Goal: Information Seeking & Learning: Find specific fact

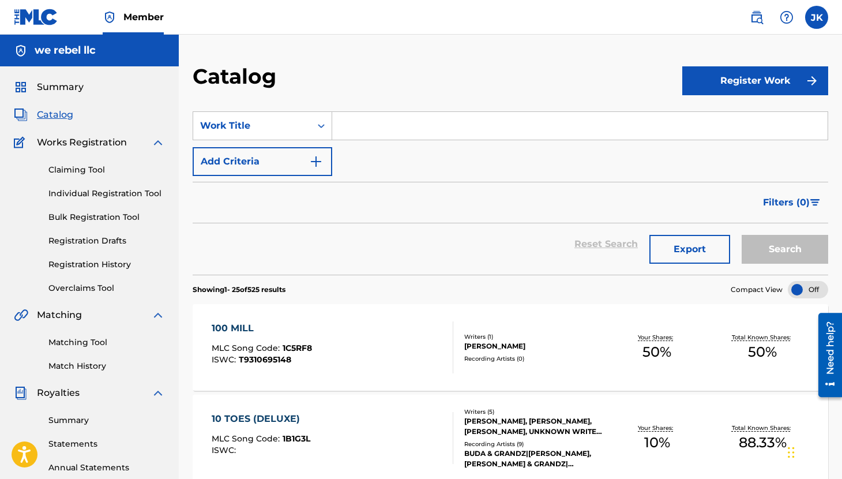
click at [751, 18] on img at bounding box center [757, 17] width 14 height 14
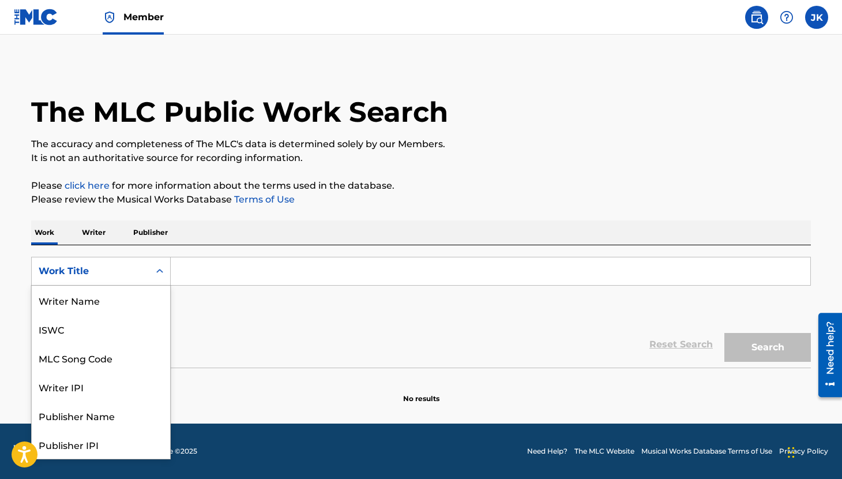
click at [155, 267] on icon "Search Form" at bounding box center [160, 271] width 12 height 12
click at [101, 305] on div "Writer Name" at bounding box center [101, 299] width 138 height 29
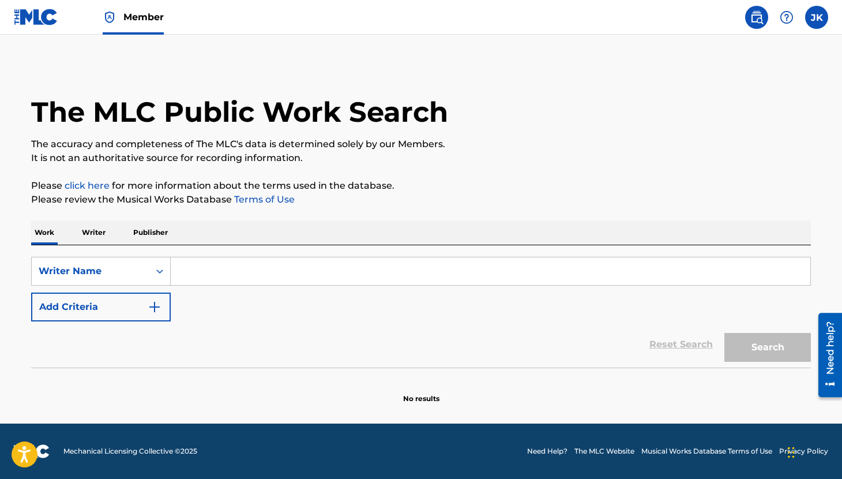
click at [218, 273] on input "Search Form" at bounding box center [491, 271] width 640 height 28
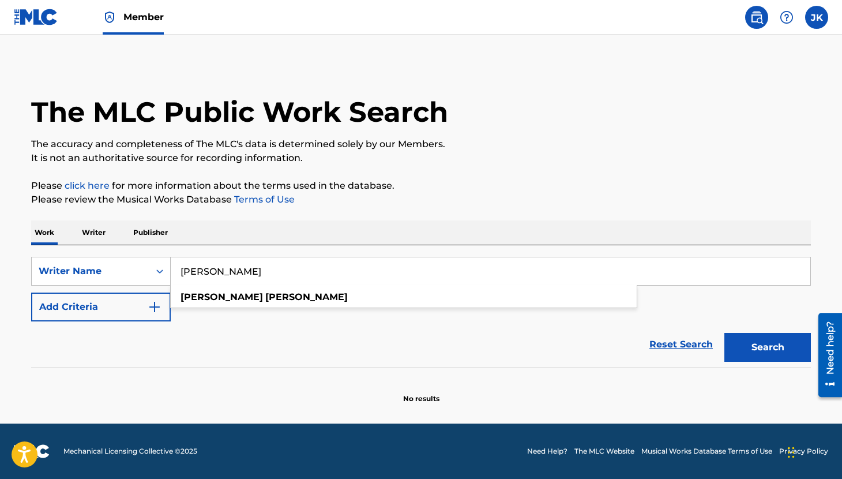
click at [724, 333] on button "Search" at bounding box center [767, 347] width 87 height 29
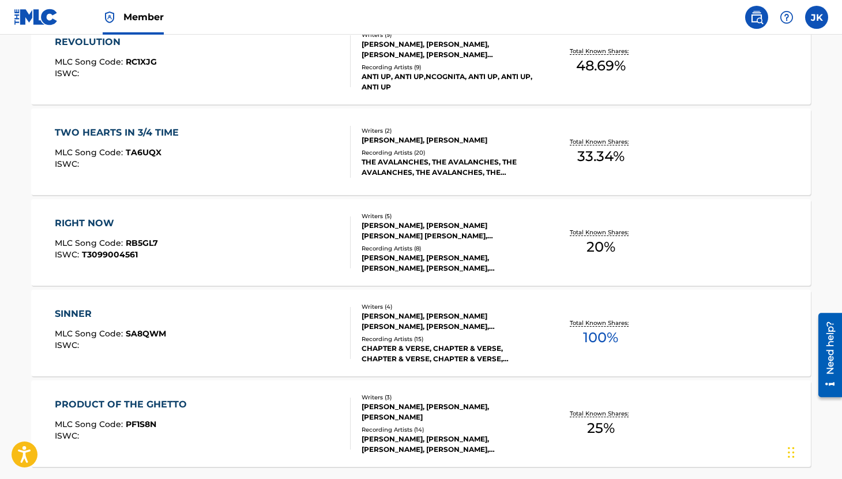
scroll to position [933, 0]
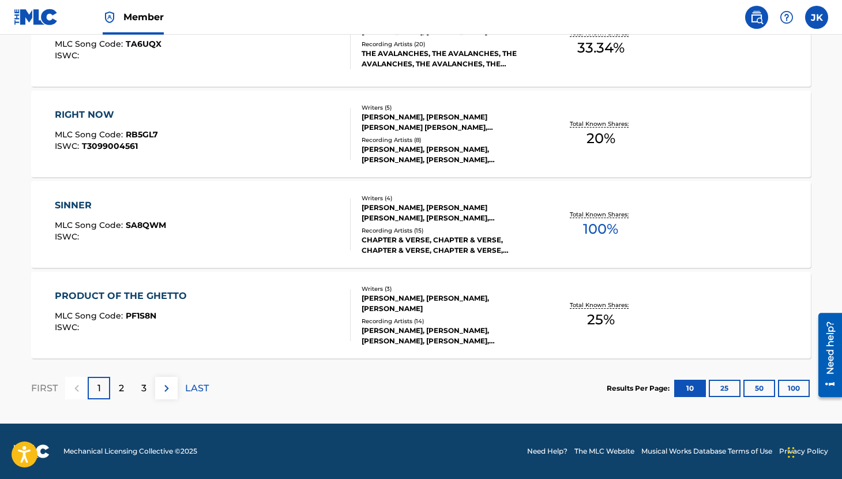
click at [125, 385] on div "2" at bounding box center [121, 388] width 22 height 22
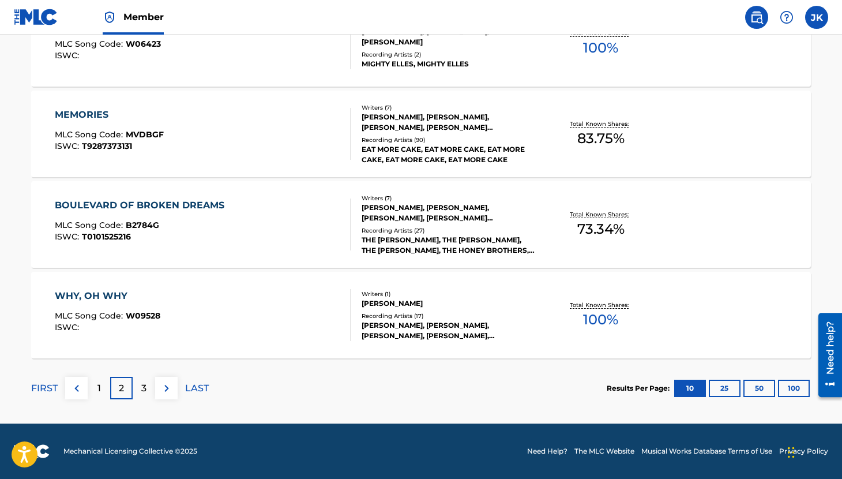
click at [141, 388] on div "3" at bounding box center [144, 388] width 22 height 22
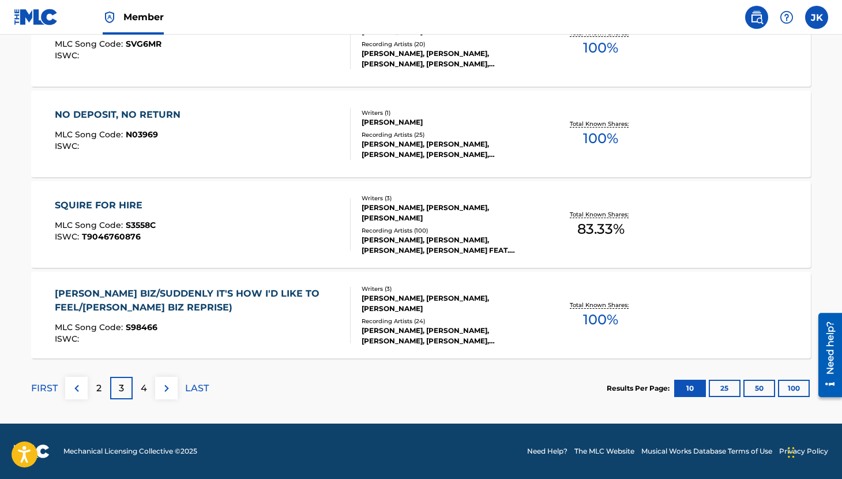
click at [788, 390] on button "100" at bounding box center [794, 387] width 32 height 17
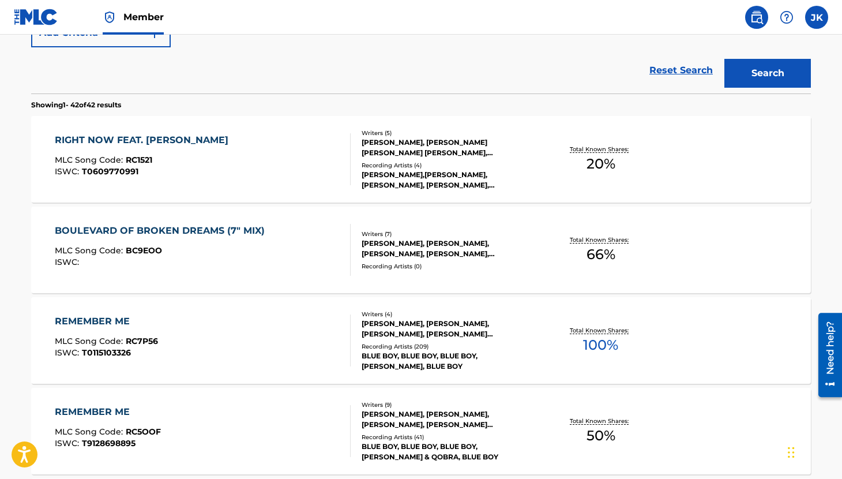
scroll to position [0, 0]
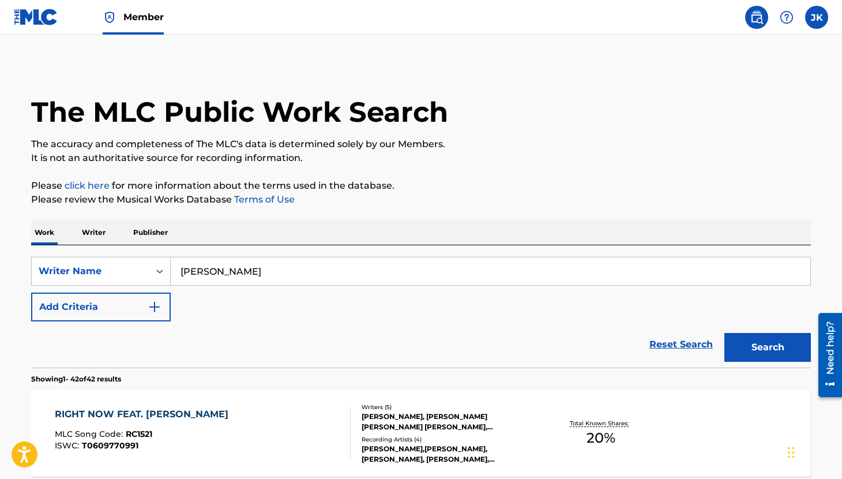
click at [268, 276] on input "[PERSON_NAME]" at bounding box center [491, 271] width 640 height 28
type input "[US_STATE] Soul"
click at [724, 333] on button "Search" at bounding box center [767, 347] width 87 height 29
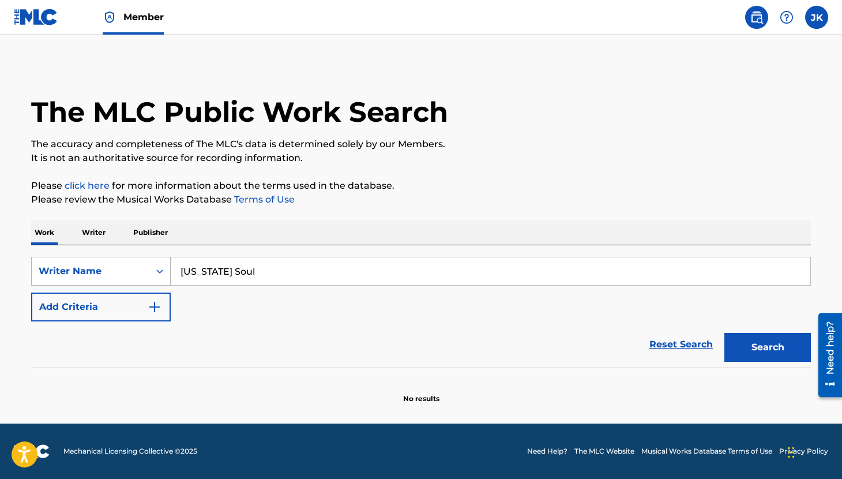
click at [161, 265] on icon "Search Form" at bounding box center [160, 271] width 12 height 12
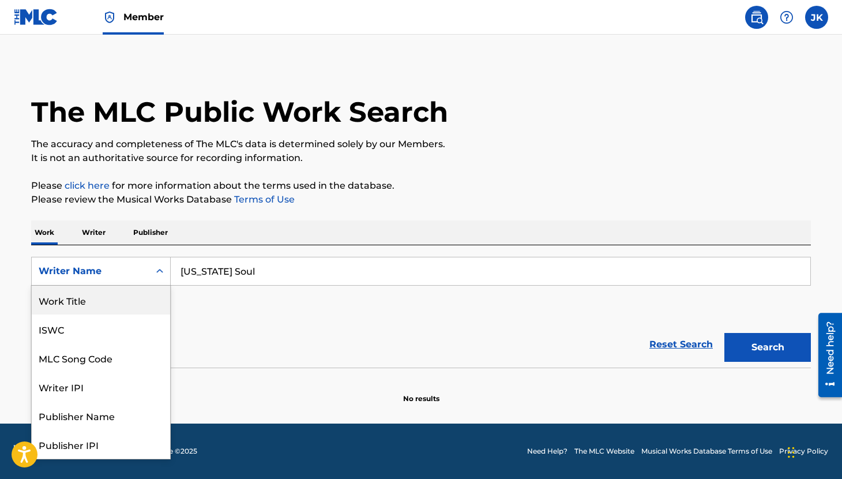
click at [108, 302] on div "Work Title" at bounding box center [101, 299] width 138 height 29
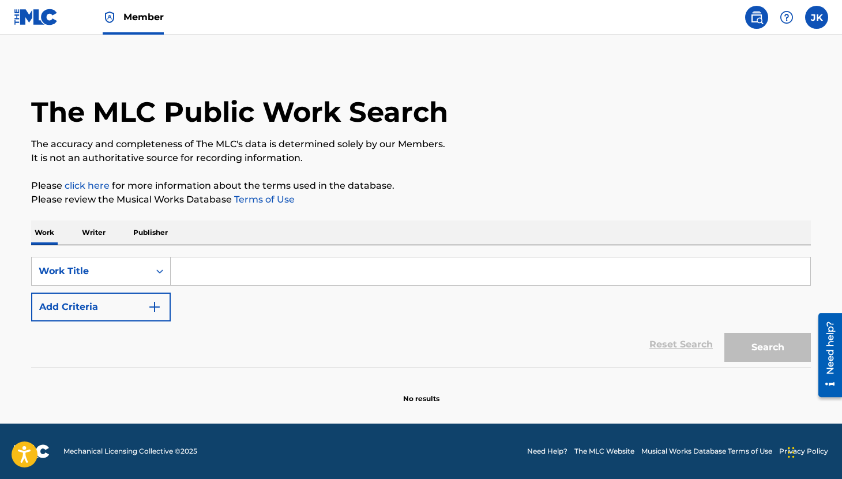
click at [419, 276] on input "Search Form" at bounding box center [491, 271] width 640 height 28
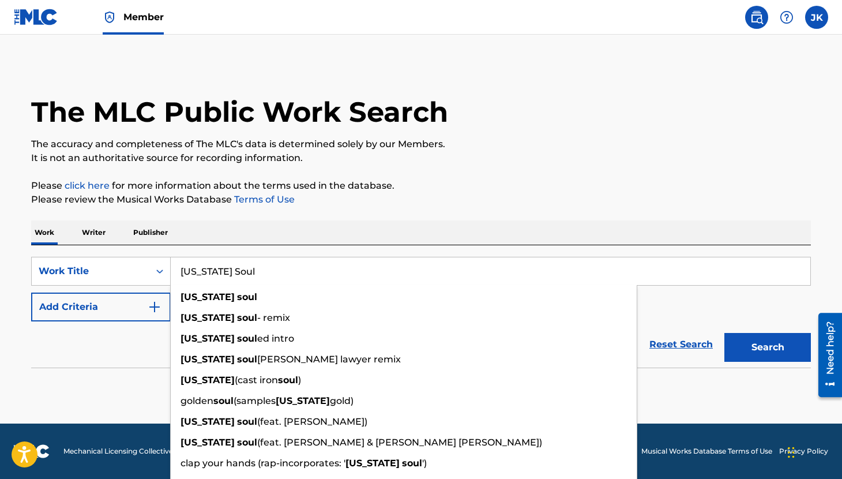
type input "[US_STATE] Soul"
click at [724, 333] on button "Search" at bounding box center [767, 347] width 87 height 29
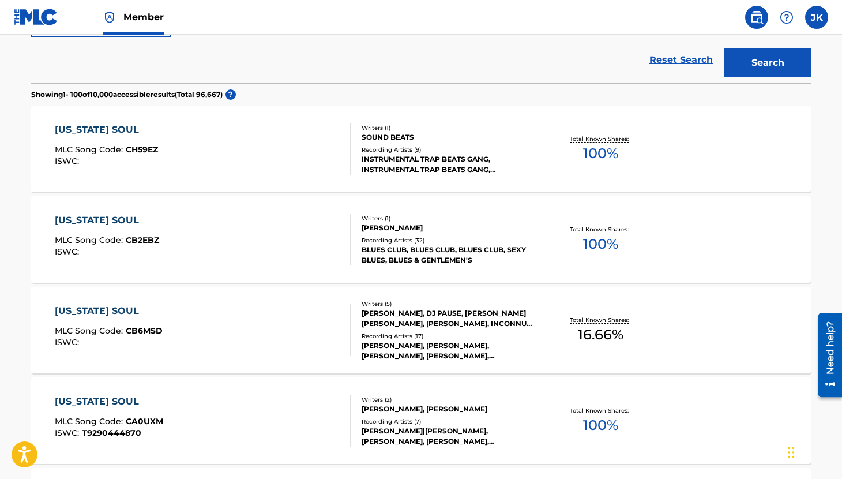
scroll to position [287, 0]
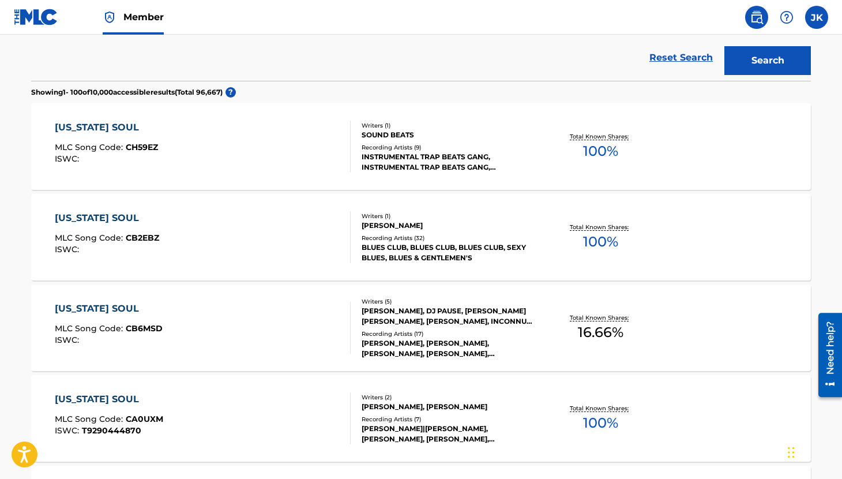
click at [117, 51] on div "Reset Search Search" at bounding box center [421, 58] width 780 height 46
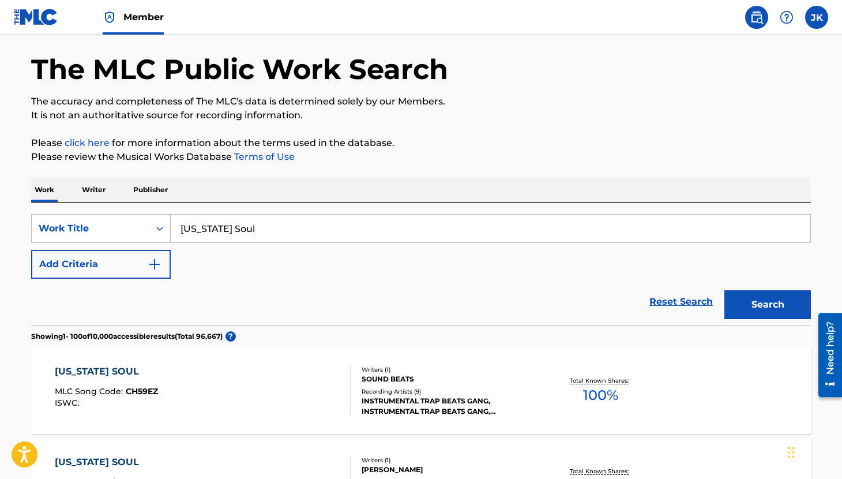
scroll to position [0, 0]
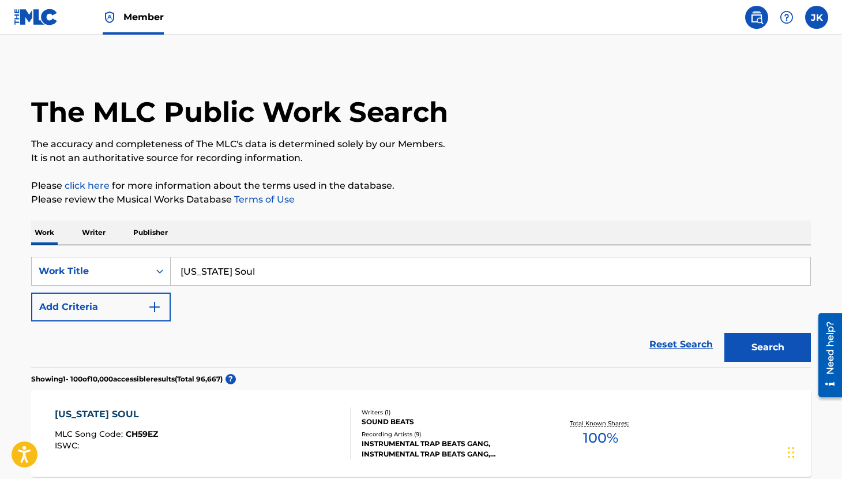
click at [156, 304] on img "Search Form" at bounding box center [155, 307] width 14 height 14
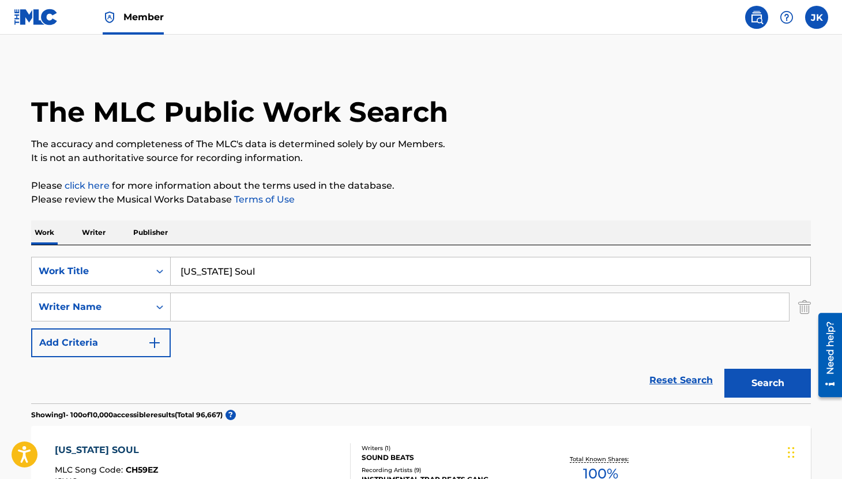
click at [201, 313] on input "Search Form" at bounding box center [480, 307] width 618 height 28
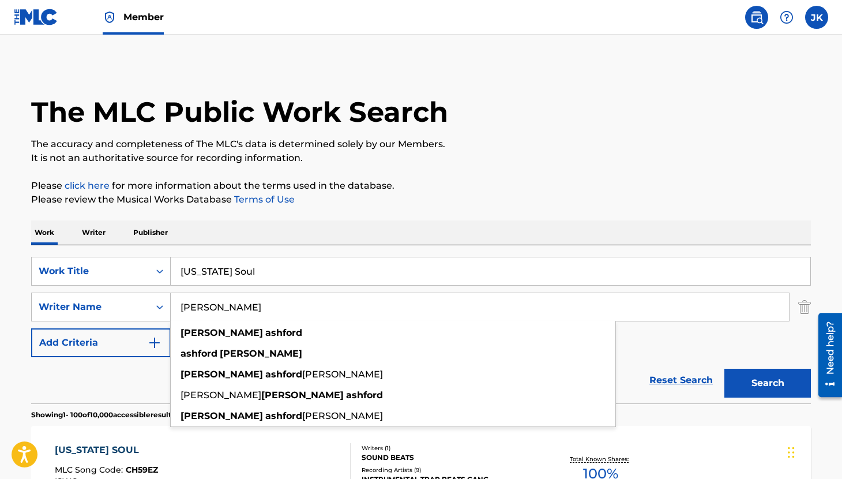
type input "[PERSON_NAME]"
click at [724, 369] on button "Search" at bounding box center [767, 383] width 87 height 29
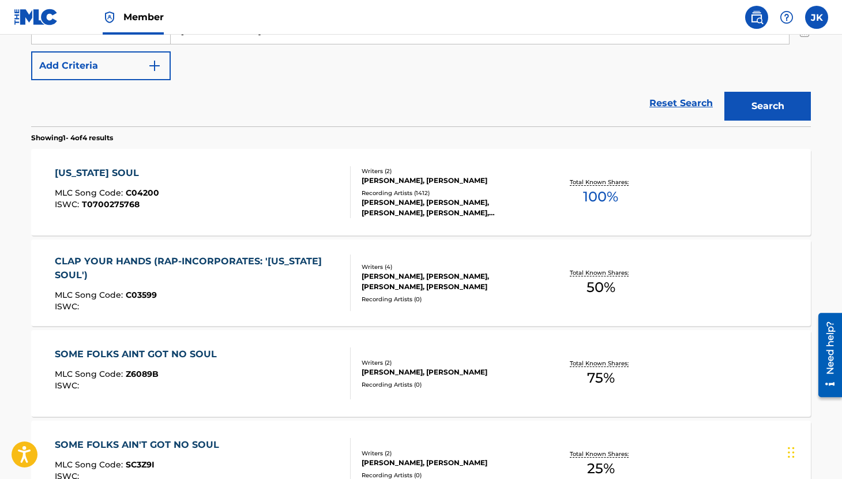
scroll to position [279, 0]
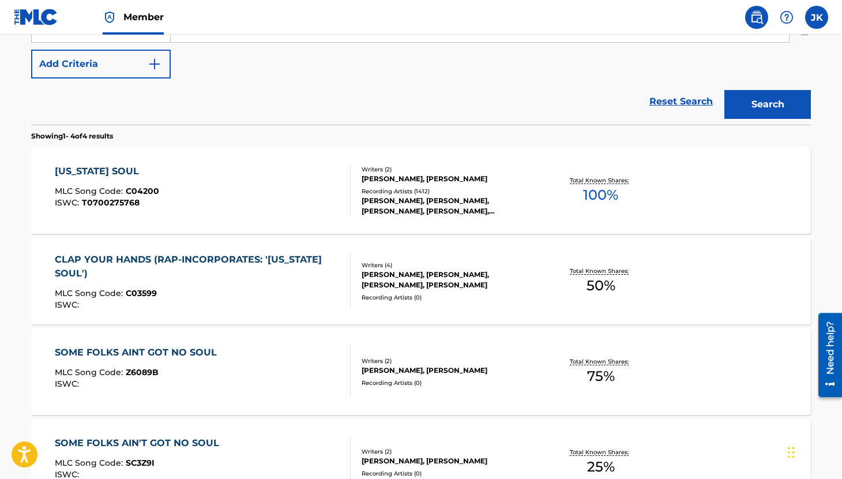
click at [108, 171] on div "[US_STATE] SOUL" at bounding box center [107, 171] width 104 height 14
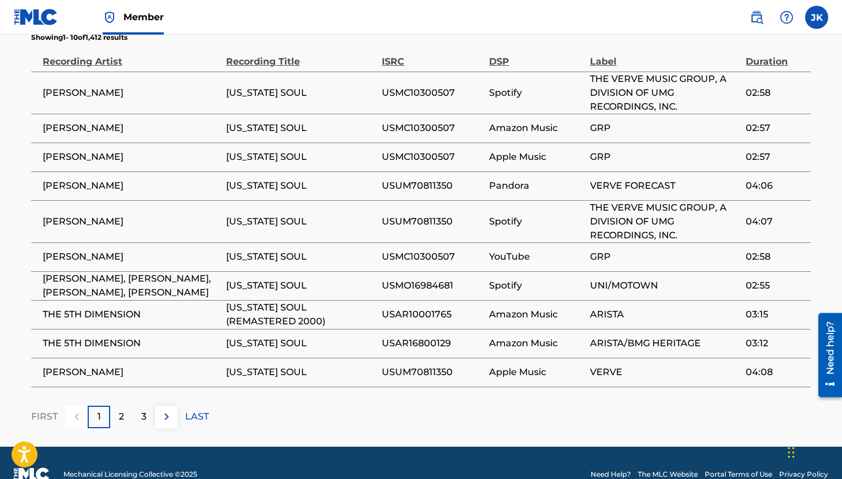
scroll to position [798, 0]
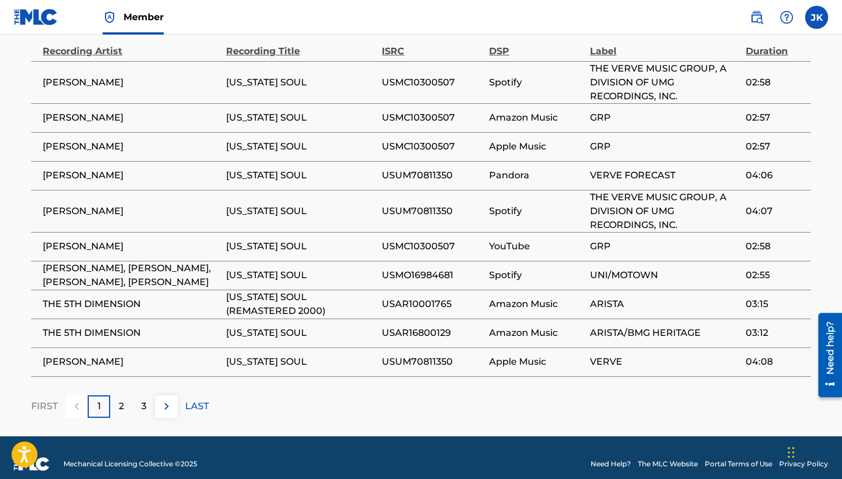
click at [127, 395] on div "2" at bounding box center [121, 406] width 22 height 22
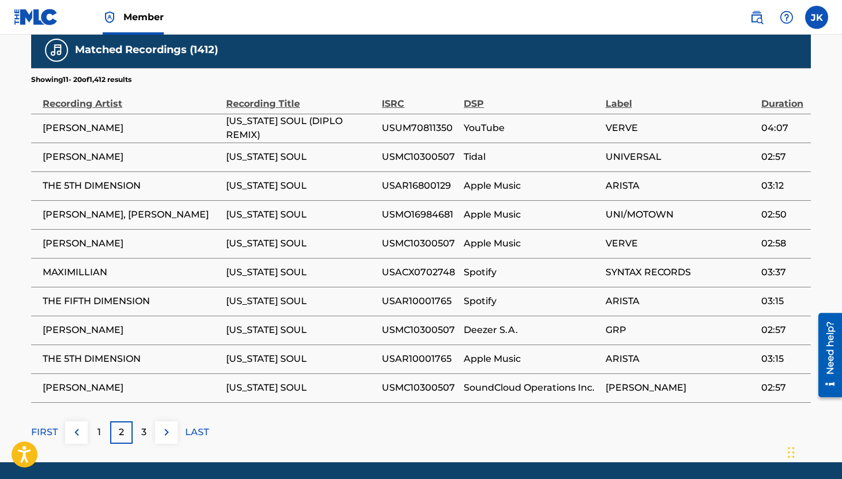
scroll to position [758, 0]
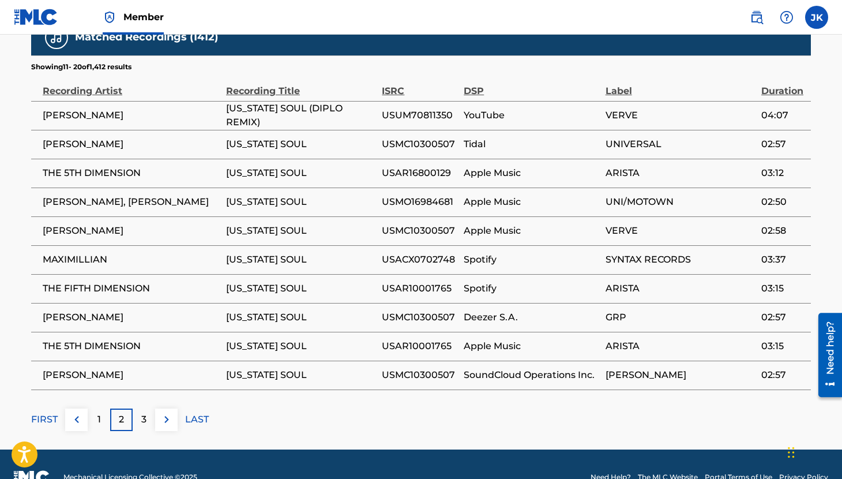
click at [145, 412] on p "3" at bounding box center [143, 419] width 5 height 14
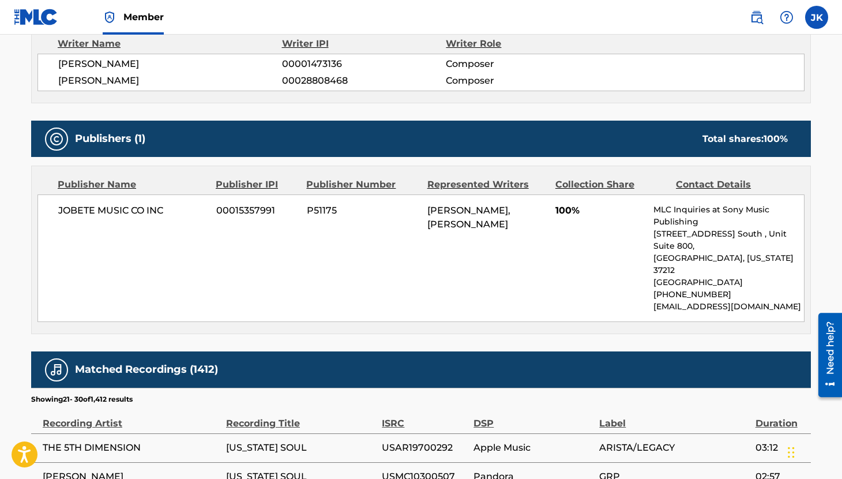
scroll to position [0, 0]
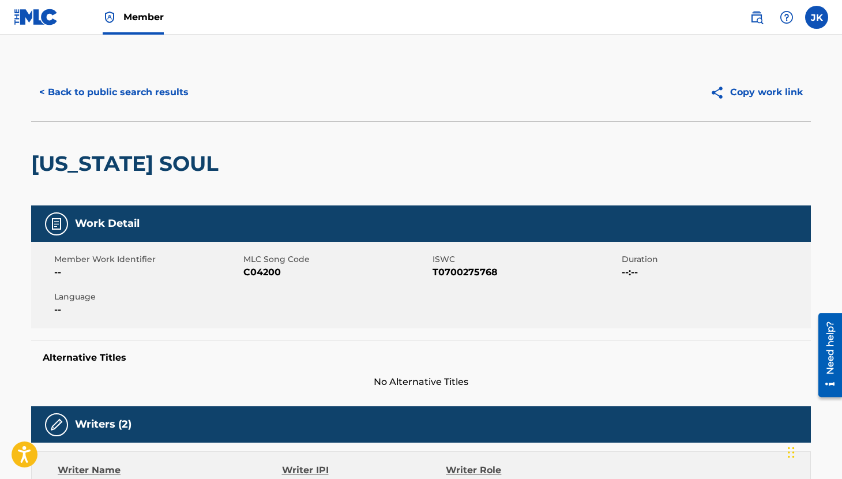
click at [74, 91] on button "< Back to public search results" at bounding box center [114, 92] width 166 height 29
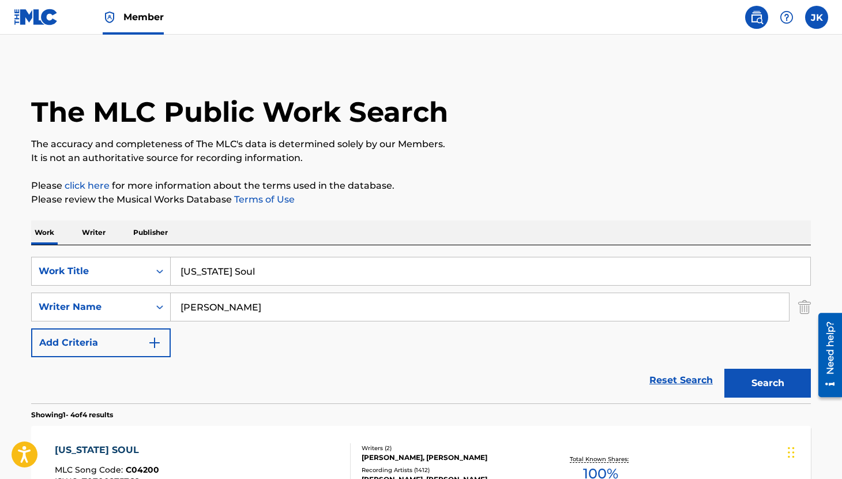
click at [258, 280] on input "[US_STATE] Soul" at bounding box center [491, 271] width 640 height 28
type input "Let's [PERSON_NAME] in The Water"
click at [758, 378] on button "Search" at bounding box center [767, 383] width 87 height 29
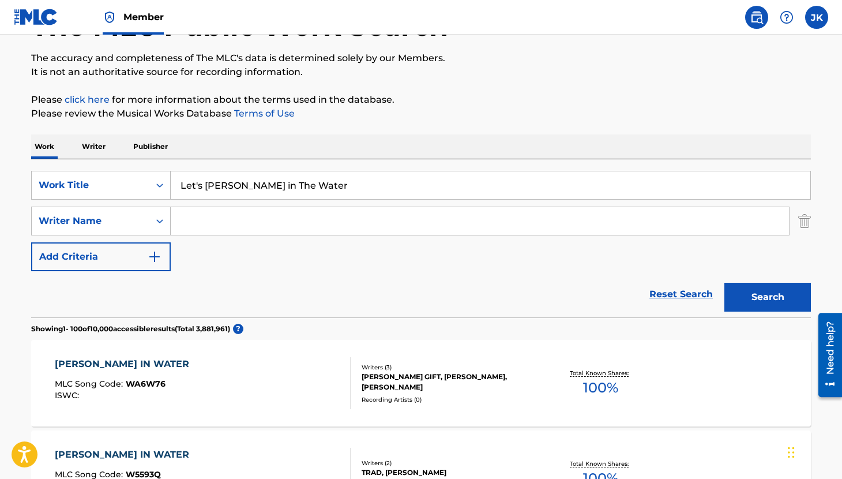
scroll to position [81, 0]
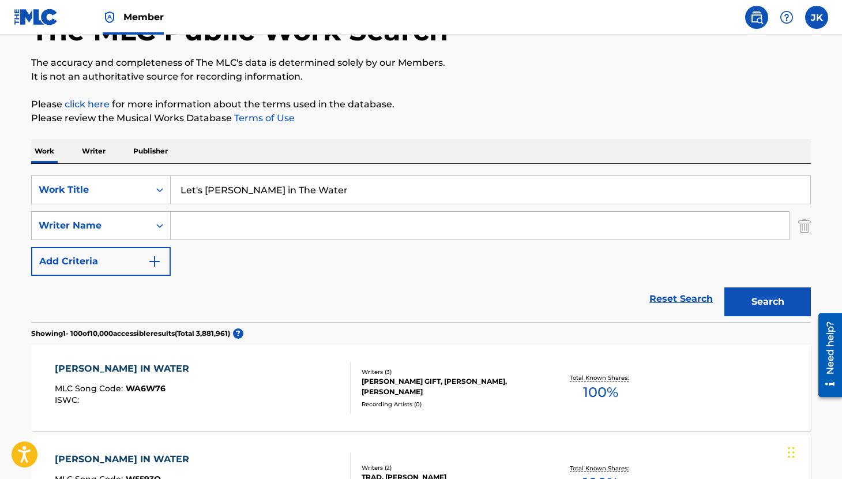
click at [234, 225] on input "Search Form" at bounding box center [480, 226] width 618 height 28
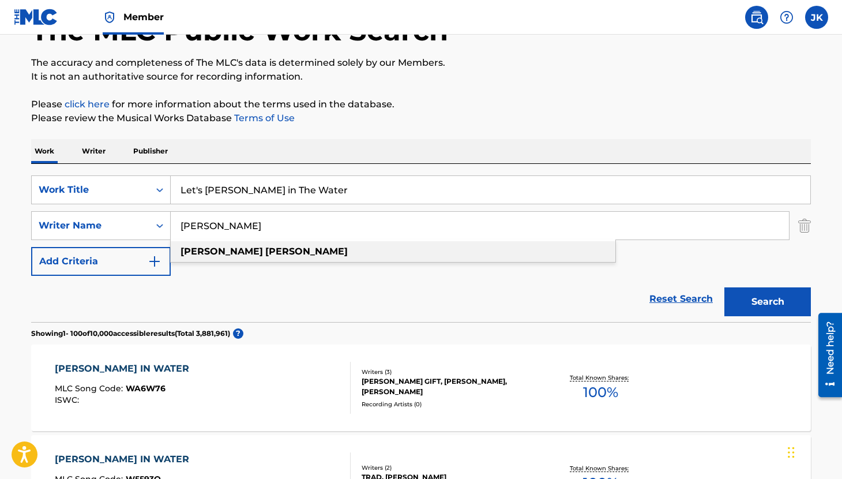
click at [358, 254] on div "[PERSON_NAME]" at bounding box center [393, 251] width 445 height 21
type input "[PERSON_NAME]"
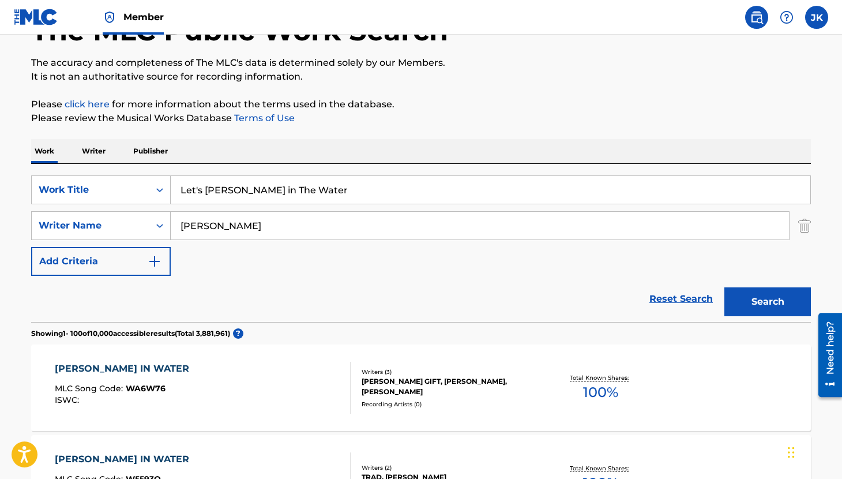
click at [756, 298] on button "Search" at bounding box center [767, 301] width 87 height 29
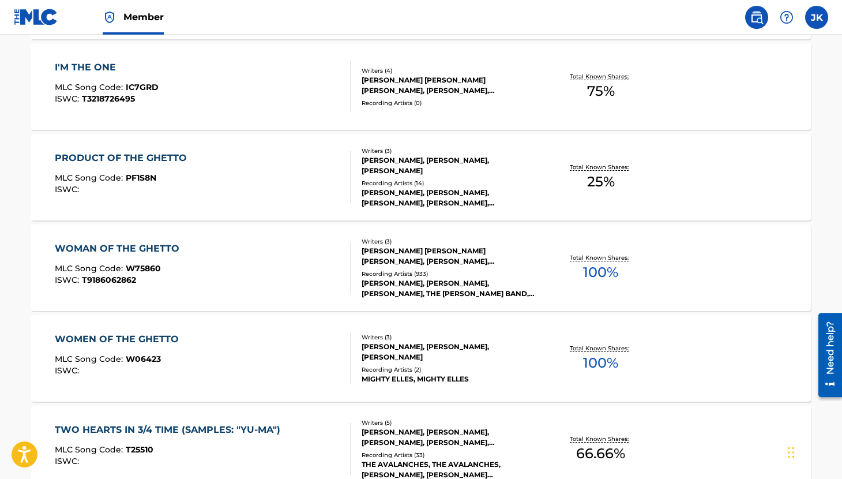
scroll to position [441, 0]
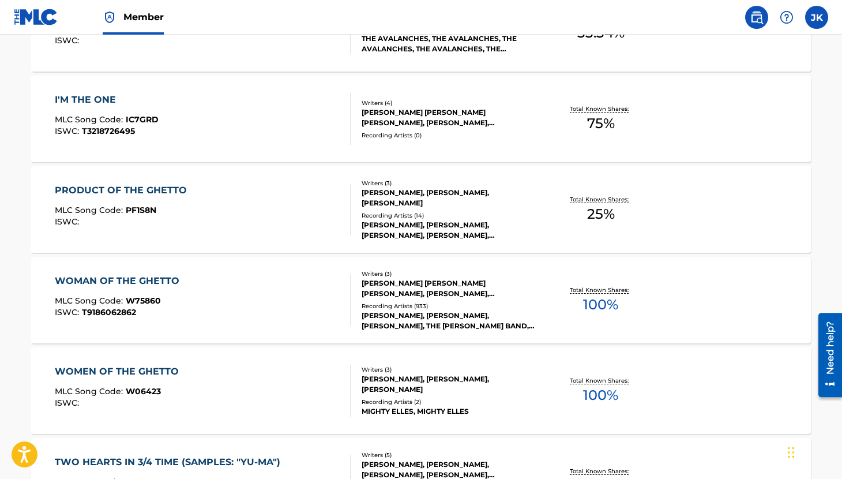
click at [155, 189] on div "PRODUCT OF THE GHETTO" at bounding box center [124, 190] width 138 height 14
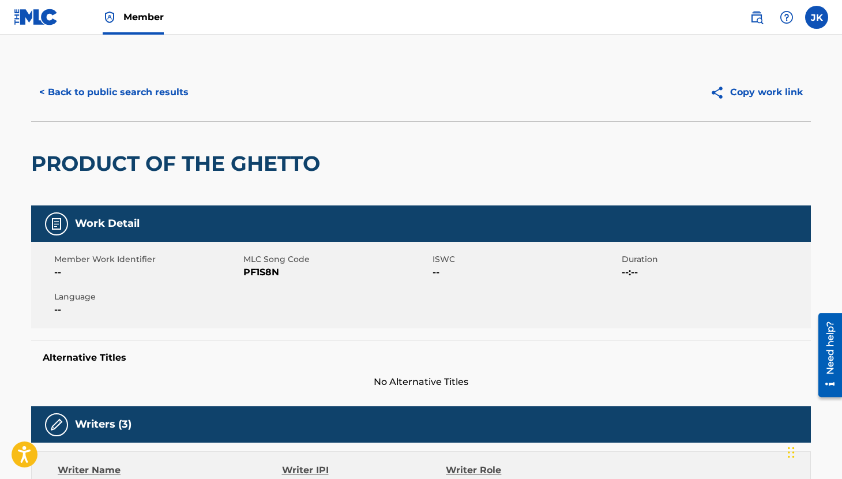
click at [61, 92] on button "< Back to public search results" at bounding box center [114, 92] width 166 height 29
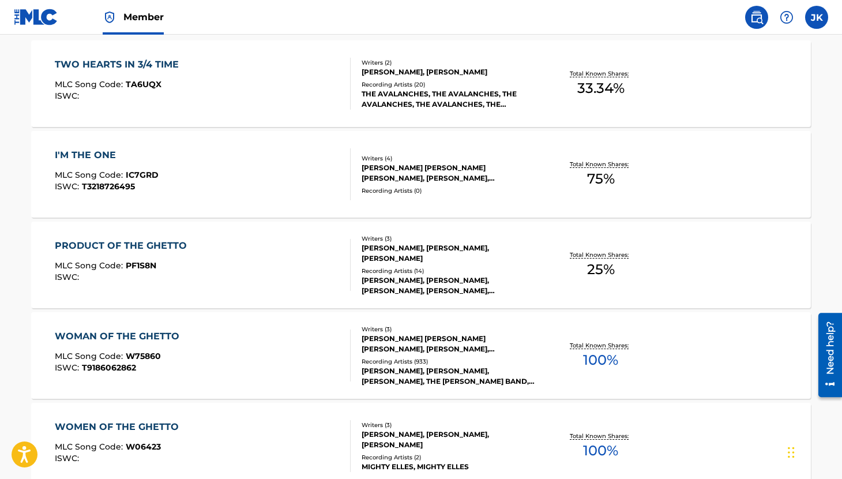
scroll to position [391, 0]
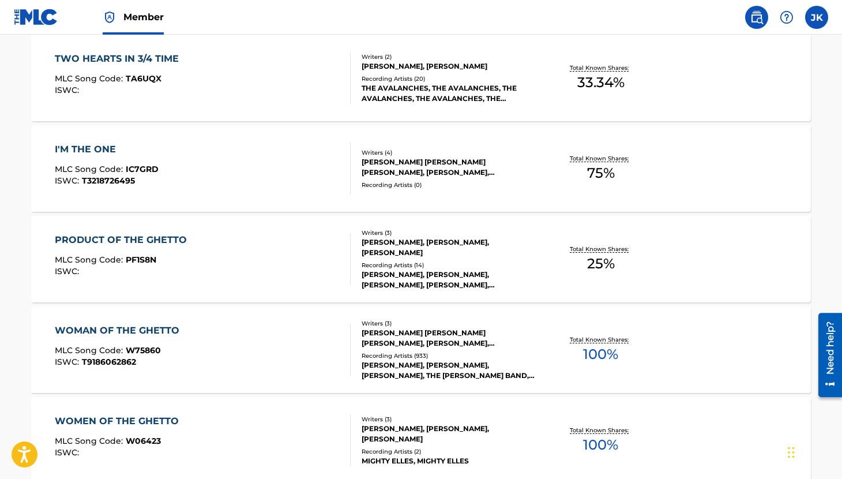
click at [91, 145] on div "I'M THE ONE" at bounding box center [107, 149] width 104 height 14
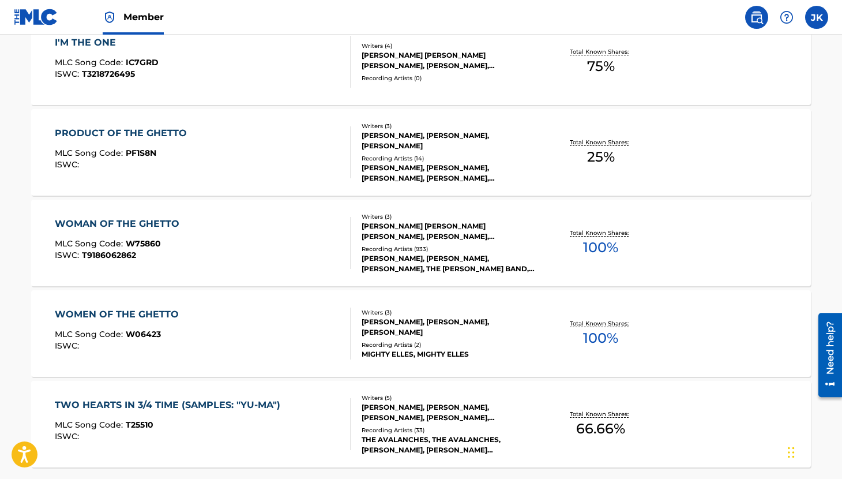
scroll to position [478, 0]
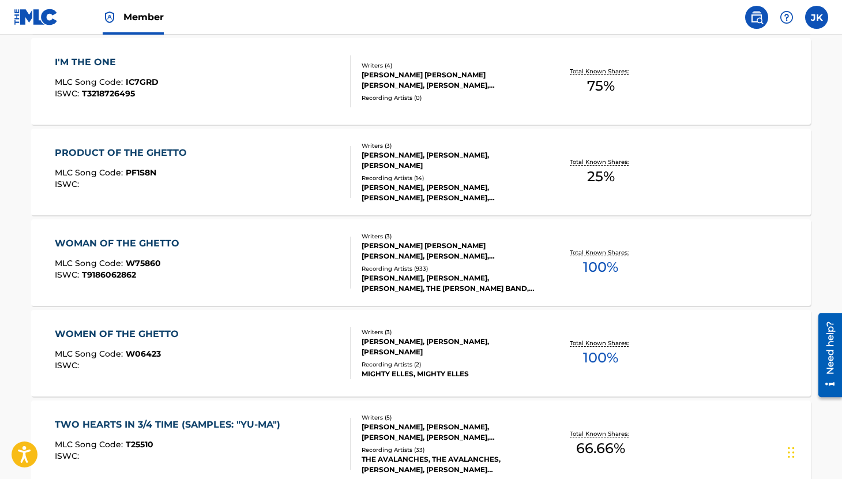
click at [181, 153] on div "PRODUCT OF THE GHETTO" at bounding box center [124, 153] width 138 height 14
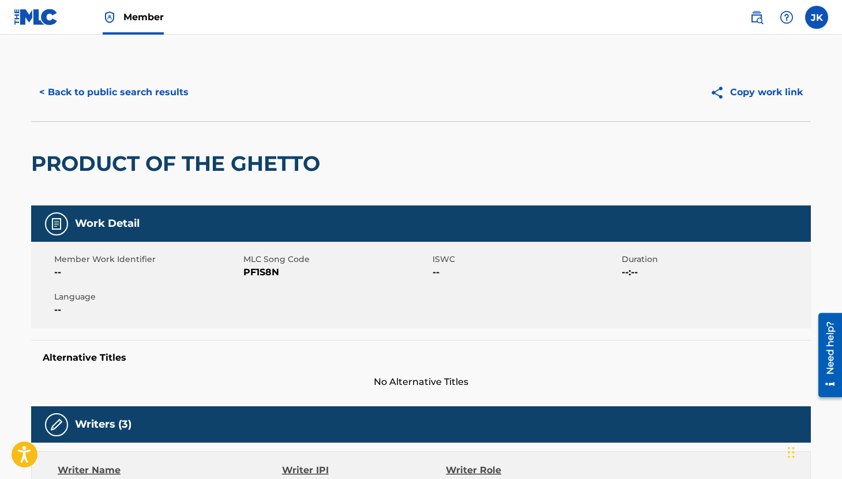
click at [116, 85] on button "< Back to public search results" at bounding box center [114, 92] width 166 height 29
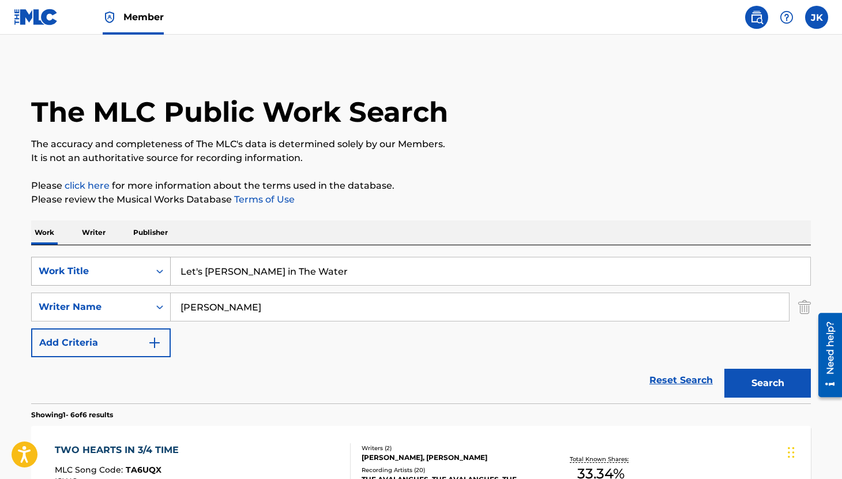
drag, startPoint x: 309, startPoint y: 271, endPoint x: 72, endPoint y: 268, distance: 237.1
click at [72, 268] on div "SearchWithCriteria3603735d-77cc-4b94-ac56-5a8cfa21629e Work Title Let's [PERSON…" at bounding box center [421, 271] width 780 height 29
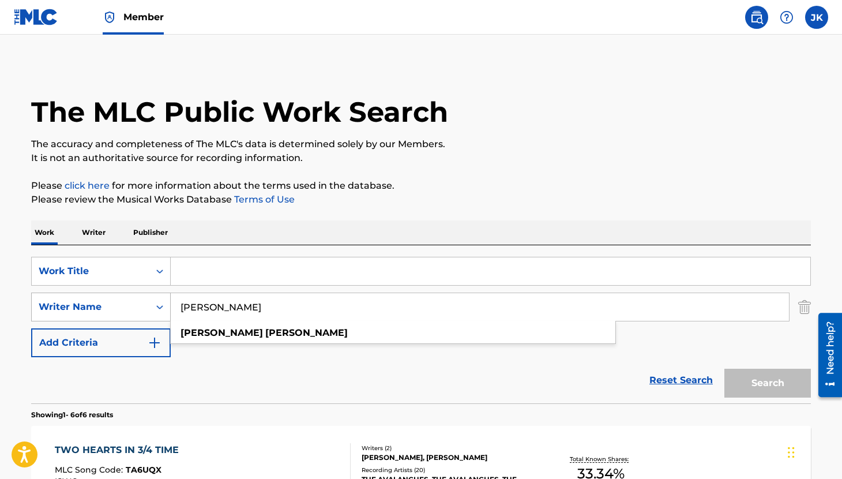
drag, startPoint x: 251, startPoint y: 309, endPoint x: 107, endPoint y: 306, distance: 144.2
click at [107, 306] on div "SearchWithCriteria27eaee03-f099-4785-97cf-dd37cdb548d0 Writer Name [PERSON_NAME…" at bounding box center [421, 306] width 780 height 29
click at [94, 233] on p "Writer" at bounding box center [93, 232] width 31 height 24
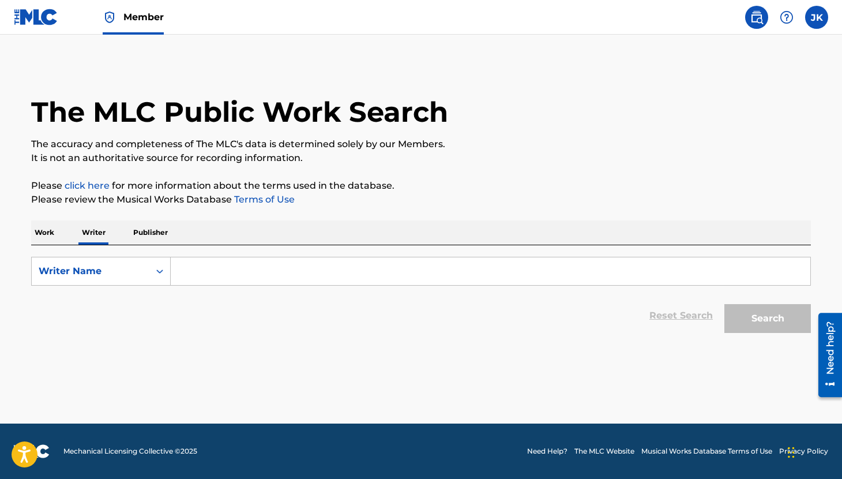
click at [187, 269] on input "Search Form" at bounding box center [491, 271] width 640 height 28
paste input "[PERSON_NAME]"
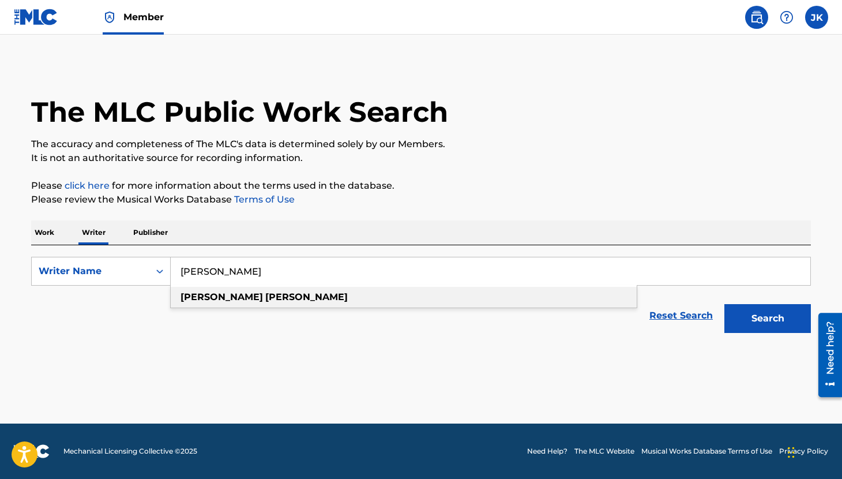
type input "[PERSON_NAME]"
click at [293, 293] on div "[PERSON_NAME]" at bounding box center [404, 297] width 466 height 21
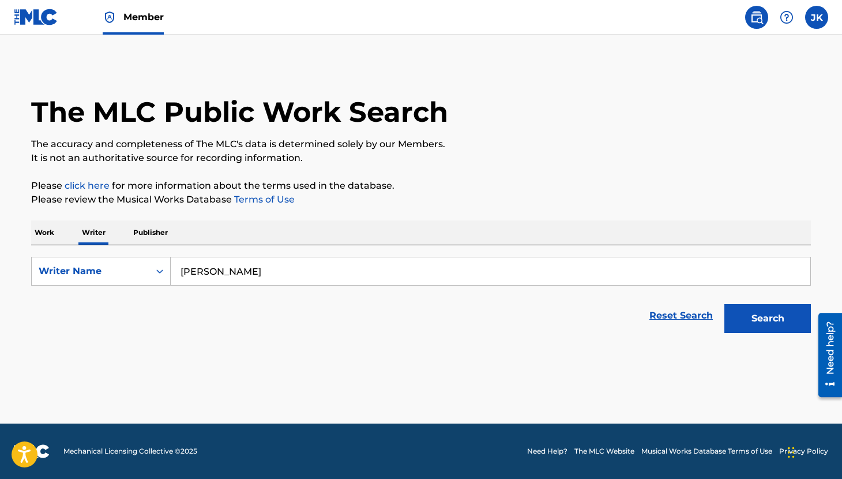
click at [749, 317] on button "Search" at bounding box center [767, 318] width 87 height 29
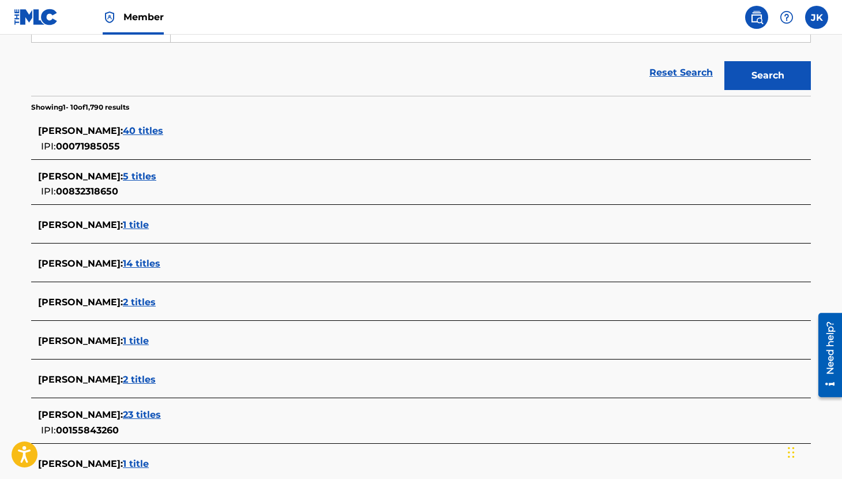
scroll to position [248, 0]
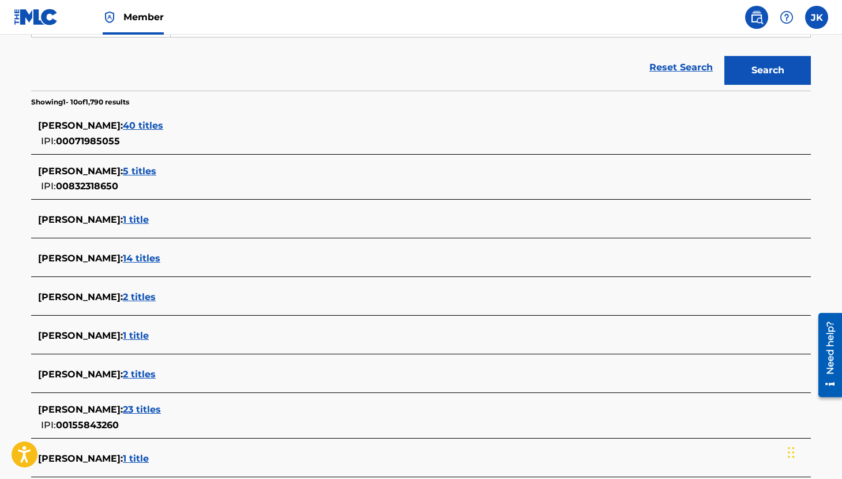
click at [137, 123] on span "40 titles" at bounding box center [143, 125] width 40 height 11
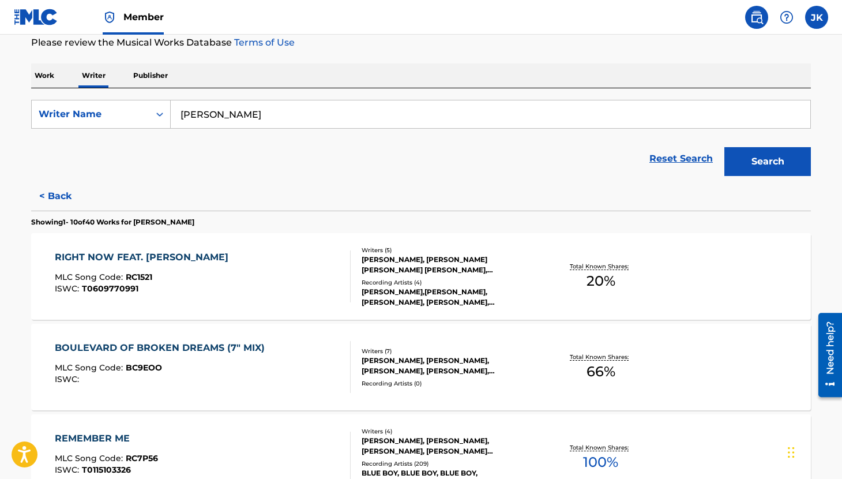
scroll to position [159, 0]
